Goal: Find specific page/section: Find specific page/section

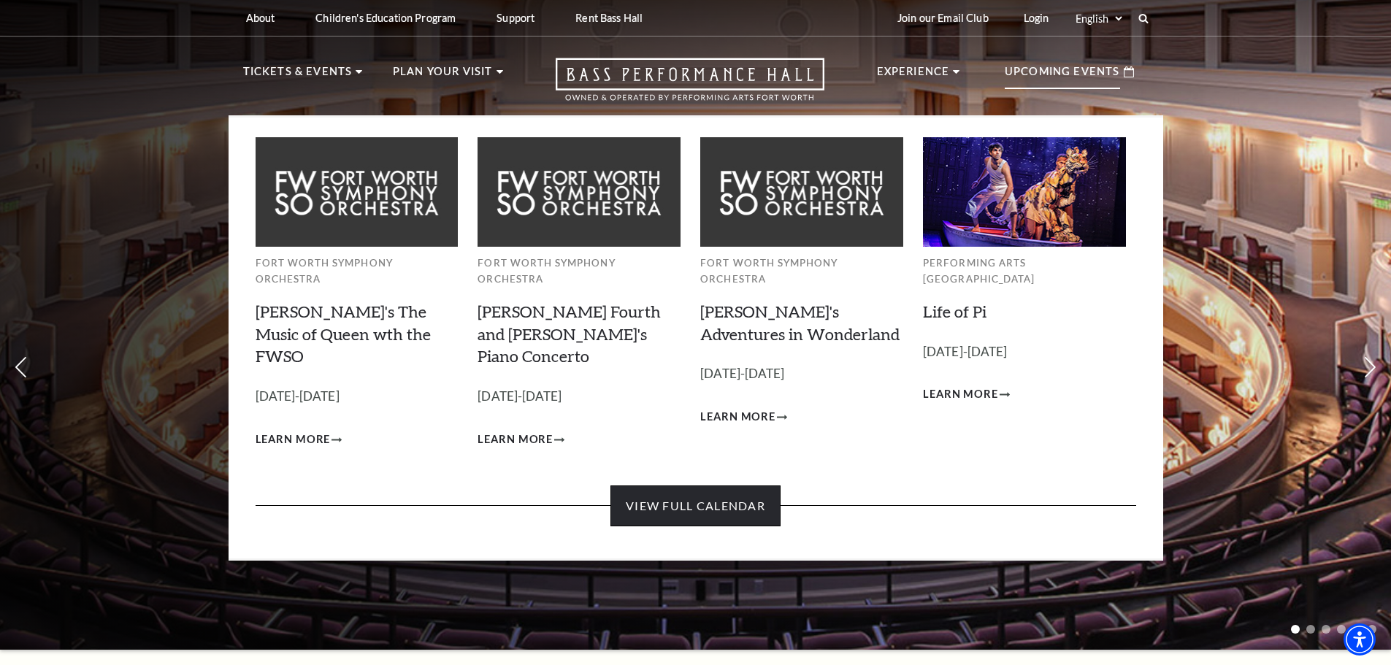
click at [735, 485] on link "View Full Calendar" at bounding box center [695, 505] width 170 height 41
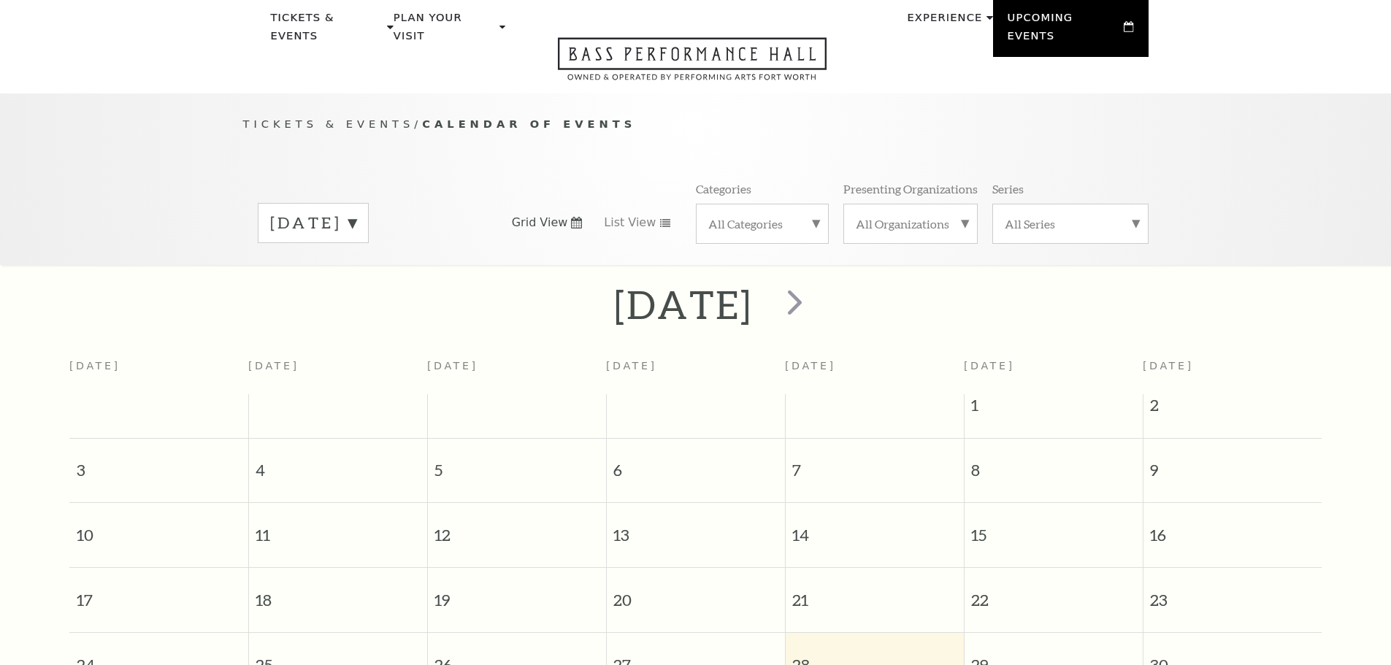
scroll to position [129, 0]
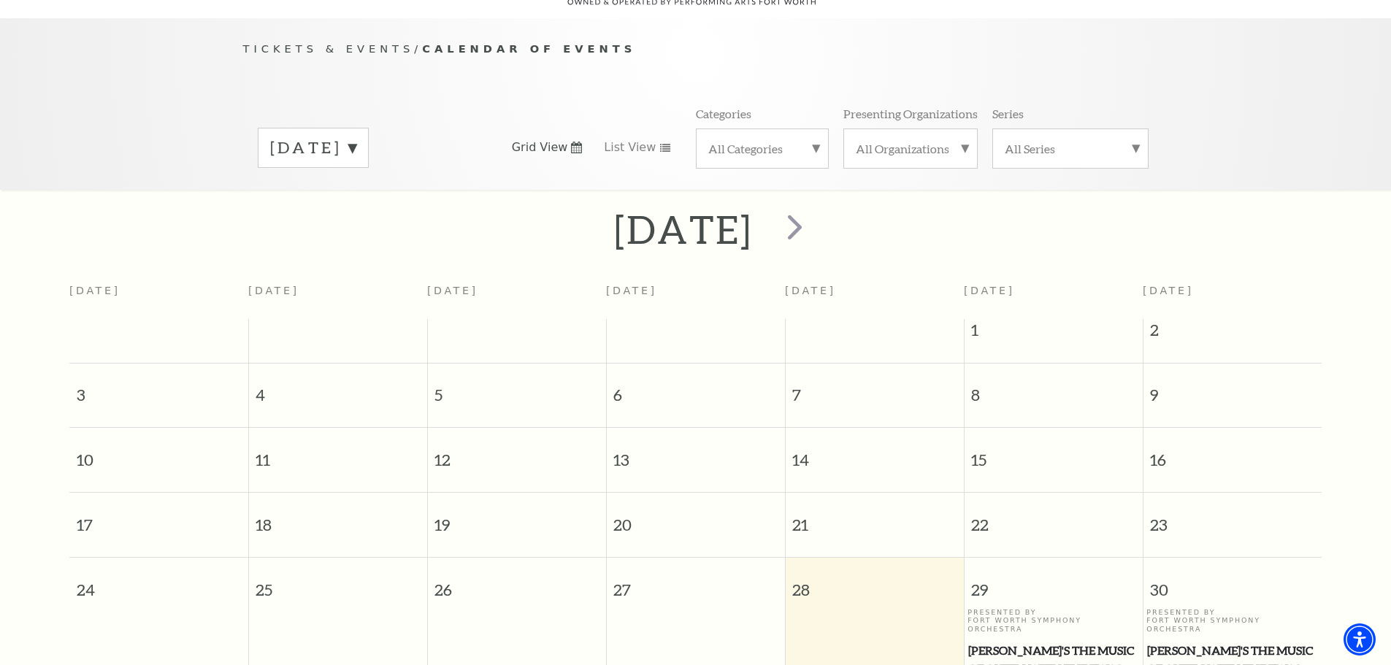
click at [634, 569] on span "27" at bounding box center [696, 583] width 178 height 50
click at [627, 574] on span "27" at bounding box center [696, 583] width 178 height 50
click at [809, 570] on span "28" at bounding box center [874, 583] width 178 height 50
click at [805, 571] on span "28" at bounding box center [874, 583] width 178 height 50
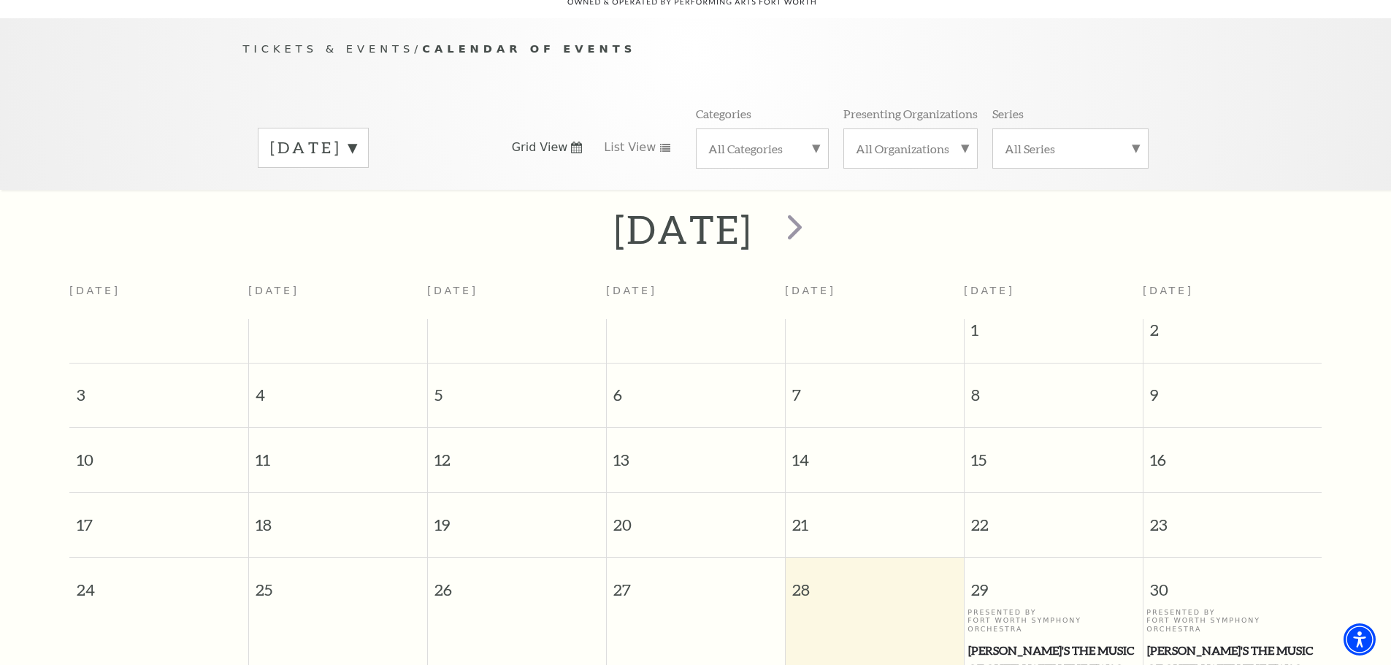
click at [805, 571] on span "28" at bounding box center [874, 583] width 178 height 50
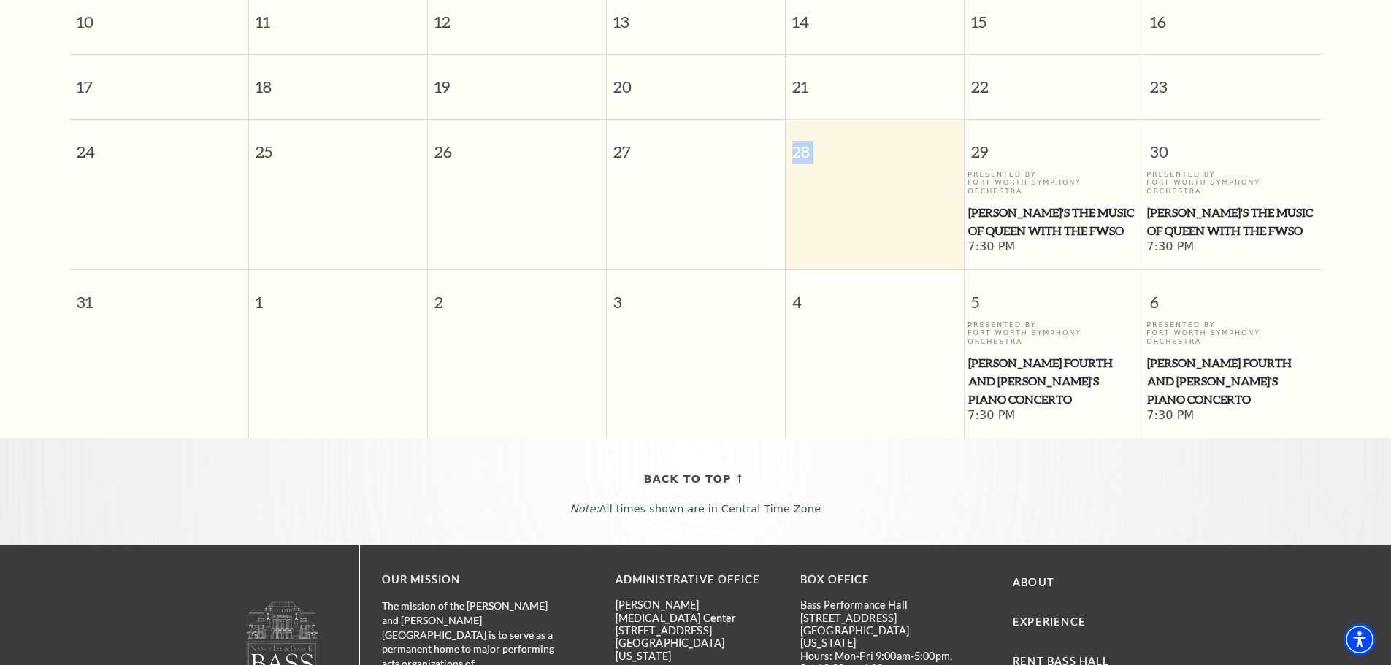
scroll to position [494, 0]
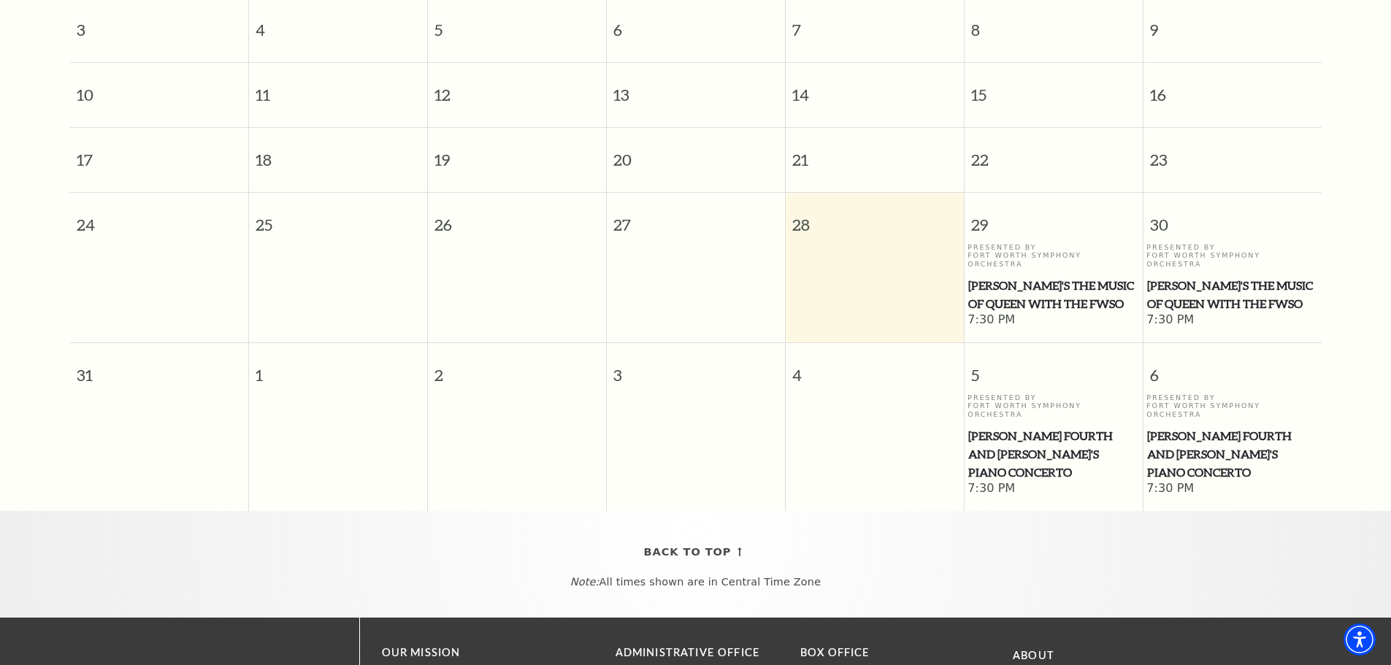
click at [843, 253] on td at bounding box center [874, 285] width 179 height 85
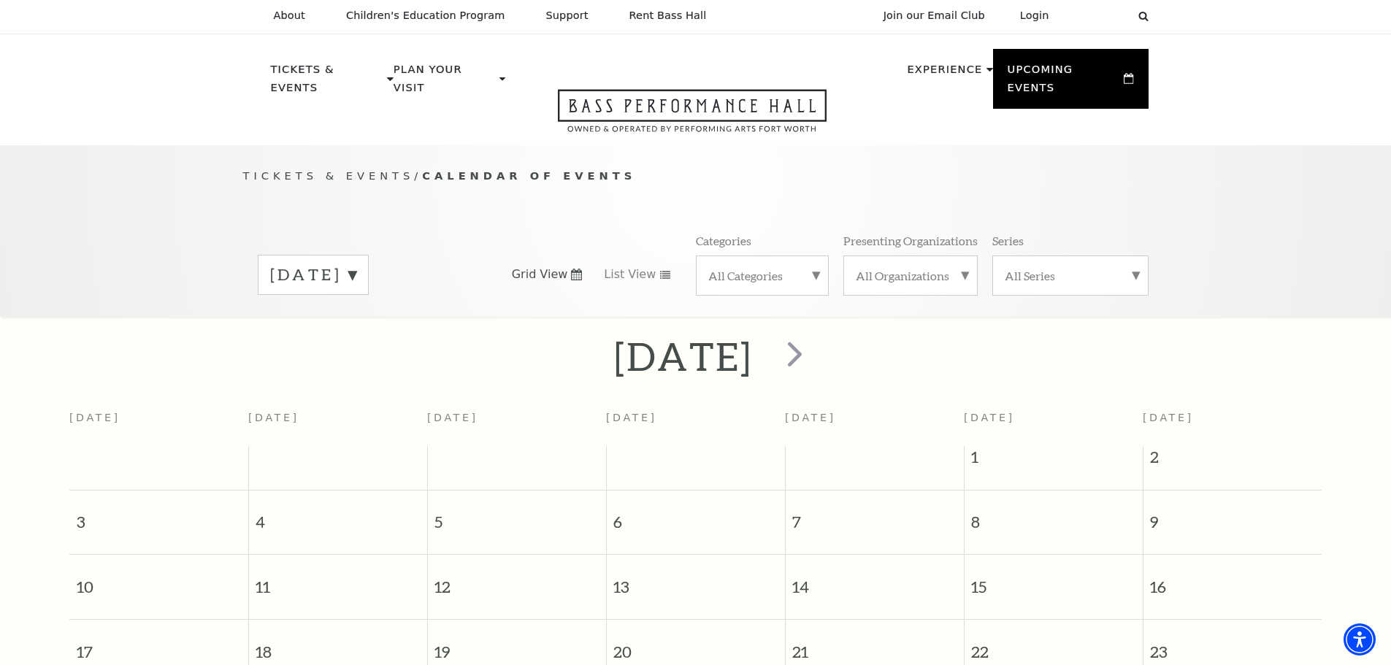
scroll to position [0, 0]
click at [809, 270] on label "All Categories" at bounding box center [762, 277] width 108 height 15
click at [840, 197] on div "Tickets & Events / Calendar of Events [DATE] Grid View List View Categories All…" at bounding box center [695, 243] width 934 height 149
click at [916, 270] on label "All Organizations" at bounding box center [911, 277] width 110 height 15
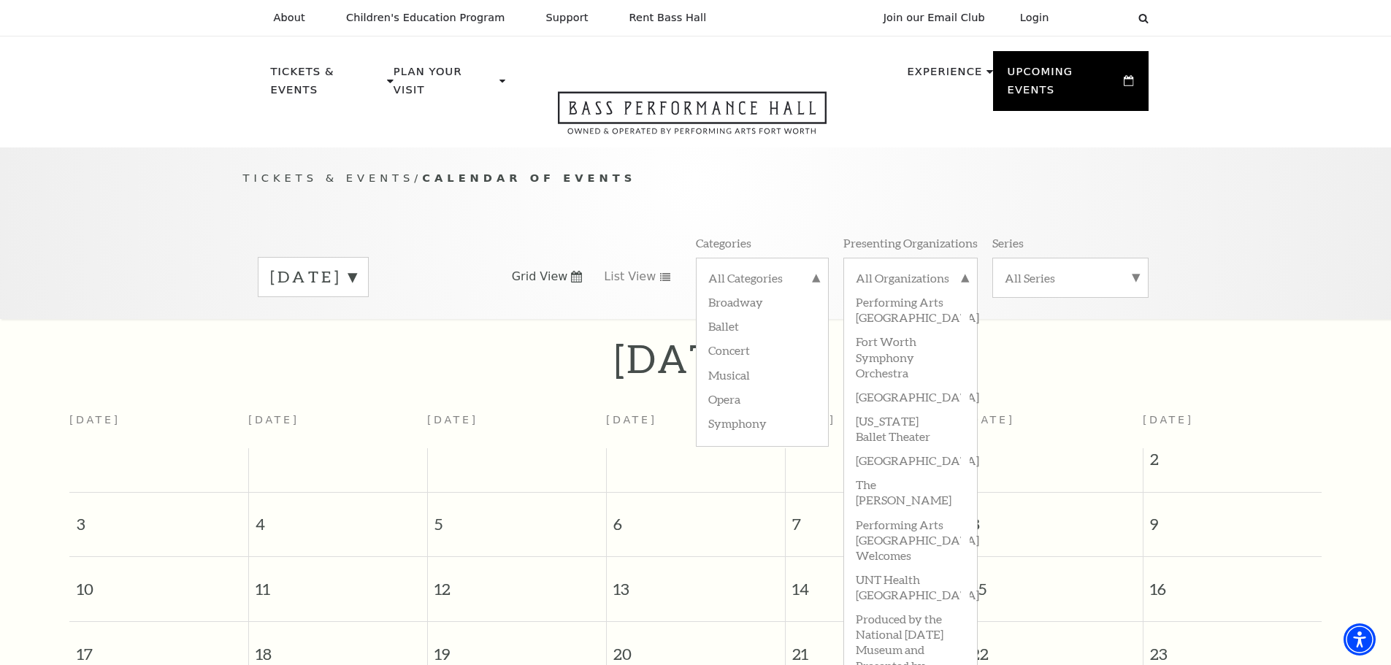
click at [894, 169] on p "Tickets & Events / Calendar of Events" at bounding box center [695, 178] width 905 height 18
